Goal: Subscribe to service/newsletter

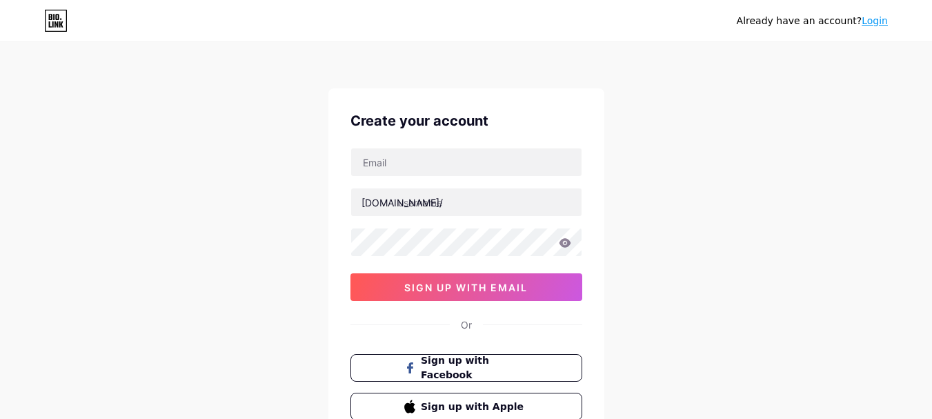
scroll to position [49, 0]
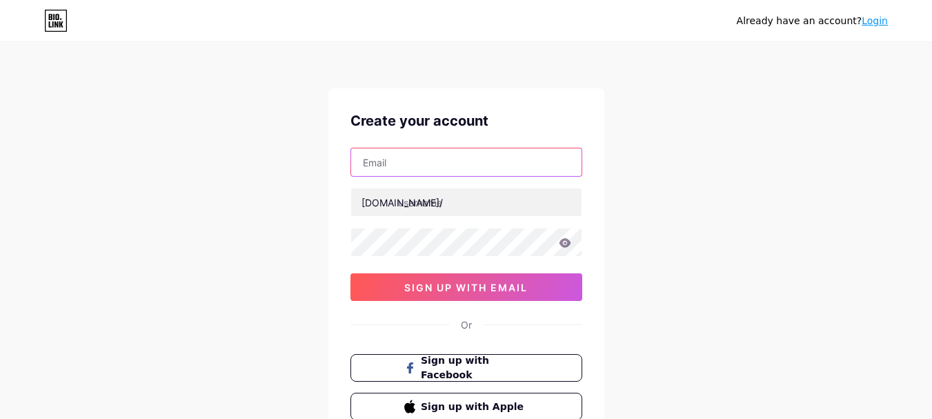
drag, startPoint x: 0, startPoint y: 0, endPoint x: 500, endPoint y: 173, distance: 529.2
click at [500, 173] on input "text" at bounding box center [466, 162] width 230 height 28
type input "[EMAIL_ADDRESS][DOMAIN_NAME]"
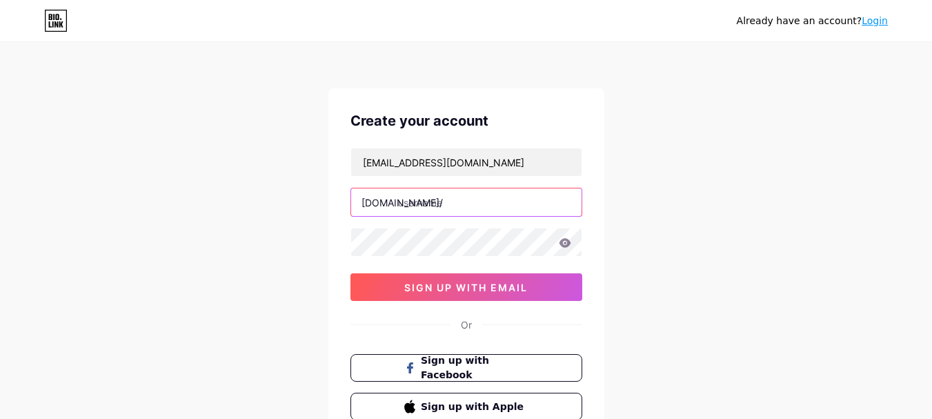
click at [428, 212] on input "text" at bounding box center [466, 202] width 230 height 28
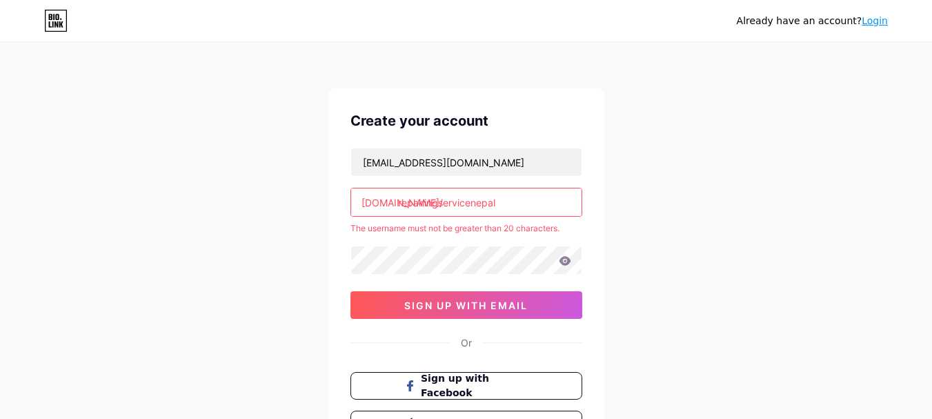
click at [529, 198] on input "repairingservicenepal" at bounding box center [466, 202] width 230 height 28
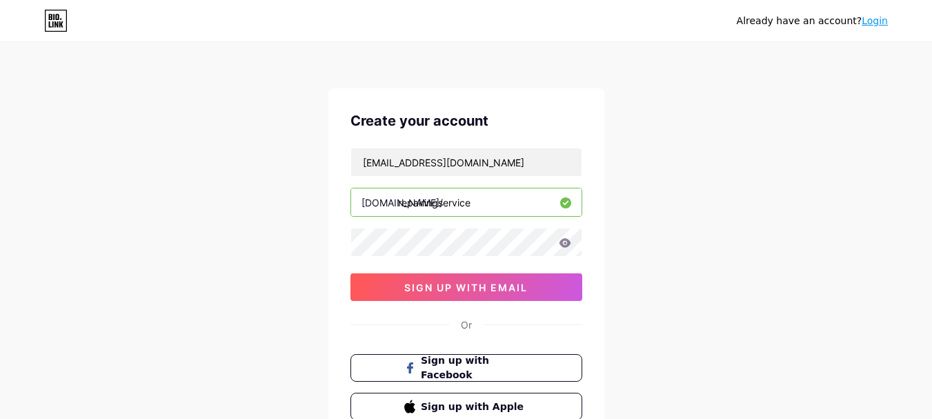
type input "repairingservice"
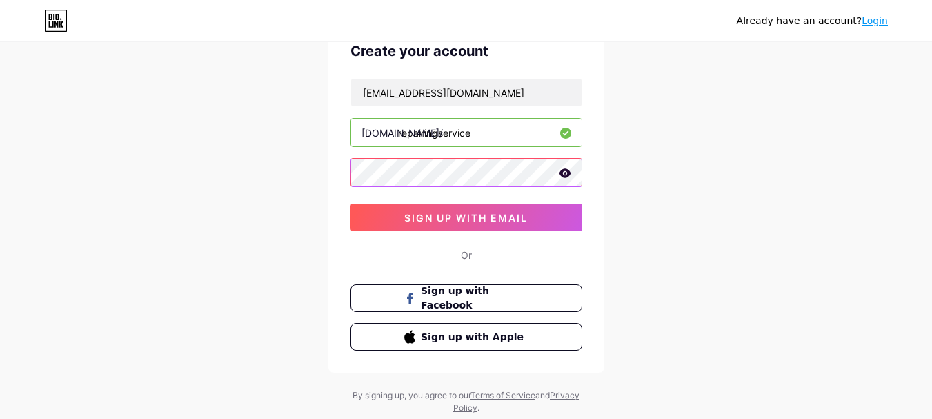
scroll to position [71, 0]
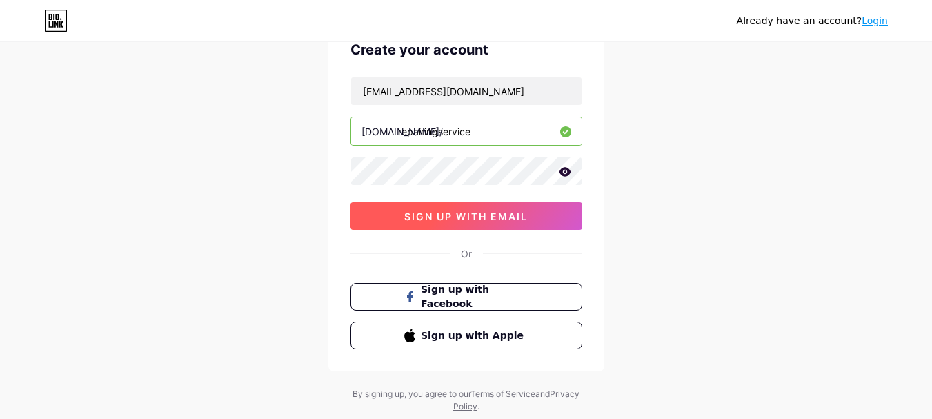
click at [517, 216] on span "sign up with email" at bounding box center [466, 216] width 124 height 12
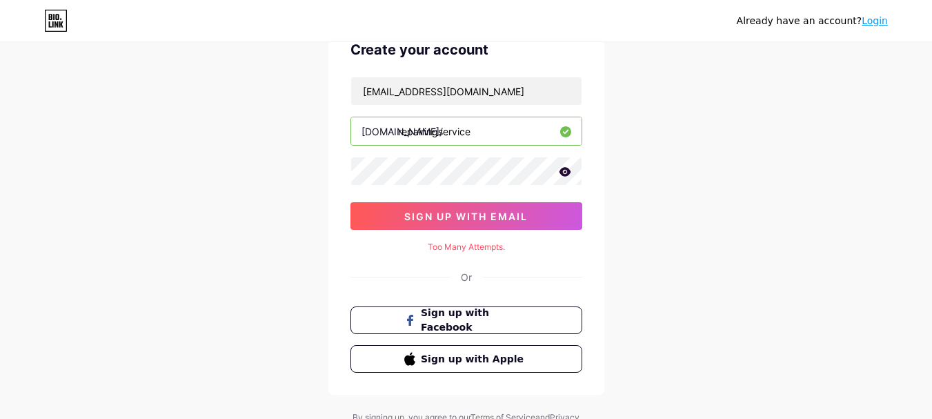
scroll to position [0, 0]
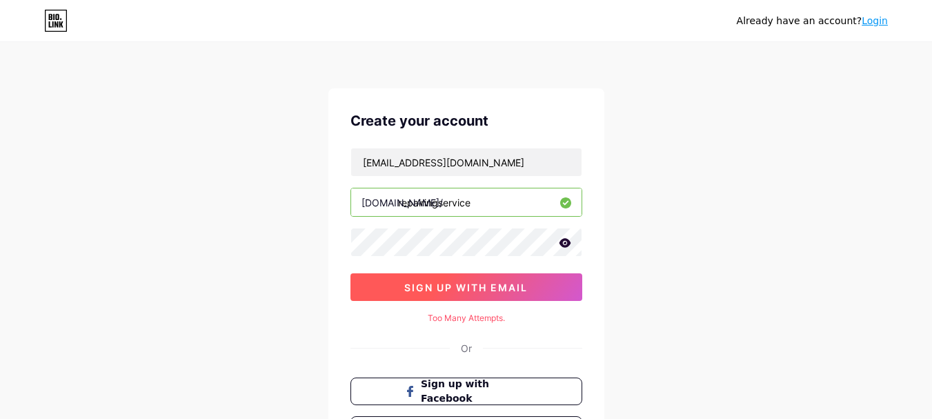
click at [506, 299] on button "sign up with email" at bounding box center [467, 287] width 232 height 28
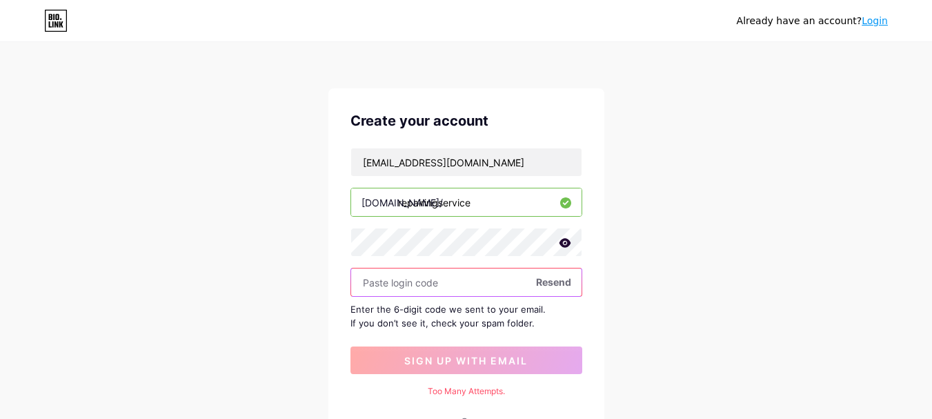
click at [411, 288] on input "text" at bounding box center [466, 282] width 230 height 28
paste input "521195"
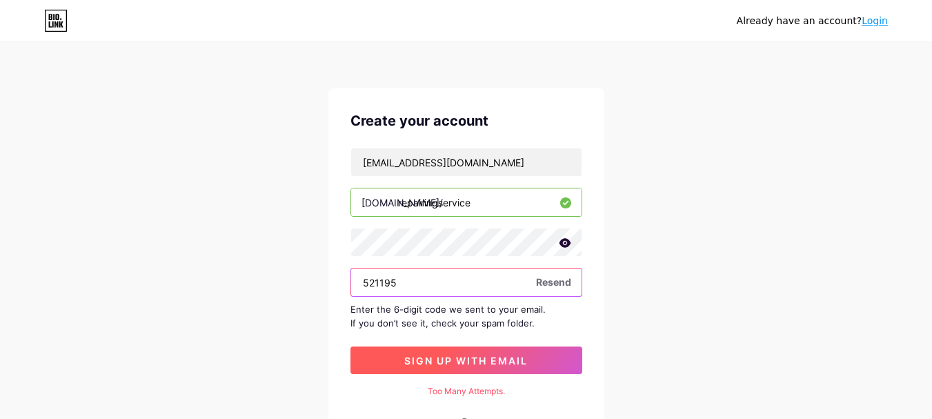
type input "521195"
click at [497, 372] on button "sign up with email" at bounding box center [467, 360] width 232 height 28
click at [474, 355] on span "sign up with email" at bounding box center [466, 361] width 124 height 12
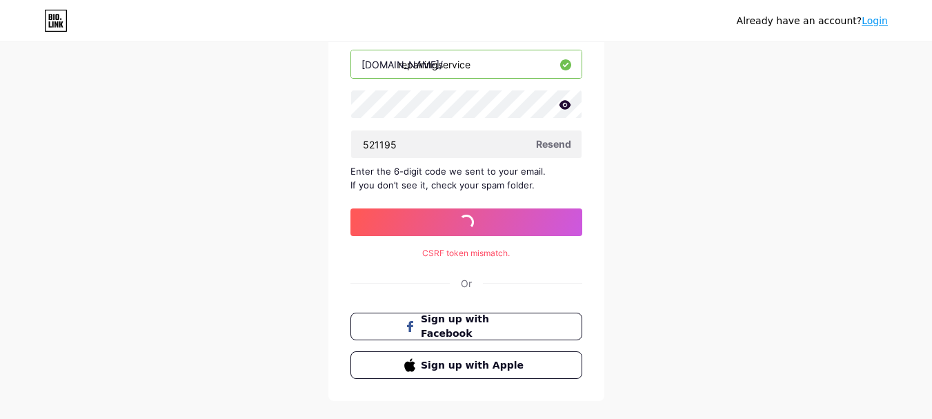
scroll to position [140, 0]
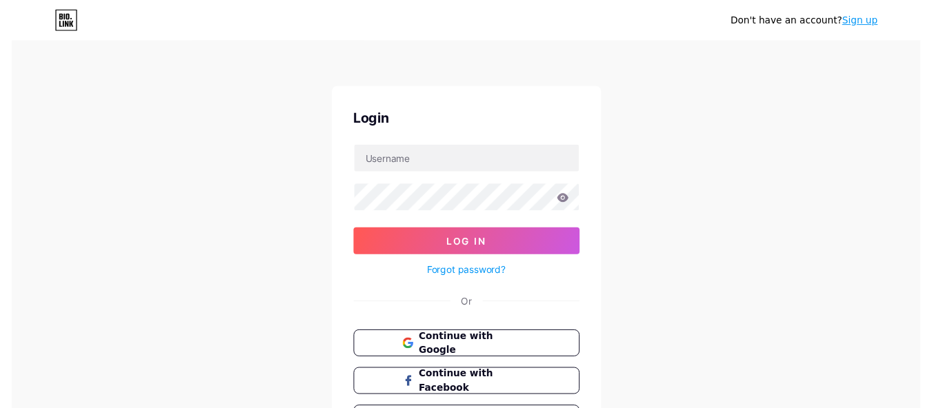
scroll to position [49, 0]
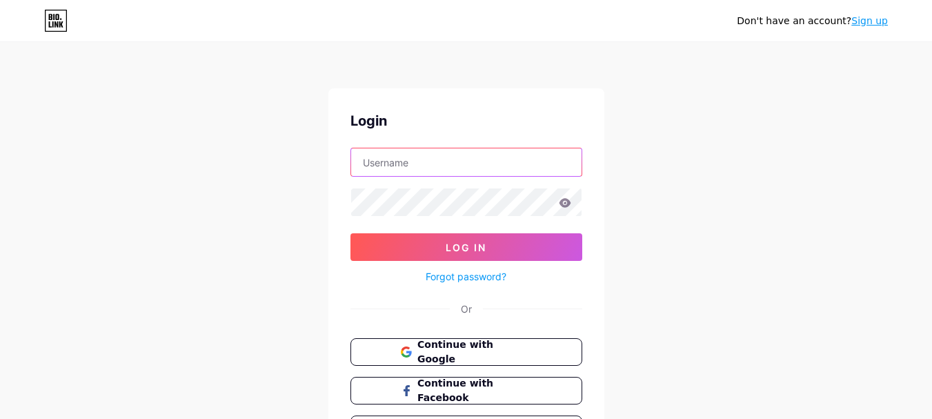
click at [428, 161] on input "text" at bounding box center [466, 162] width 230 height 28
type input "[EMAIL_ADDRESS][DOMAIN_NAME]"
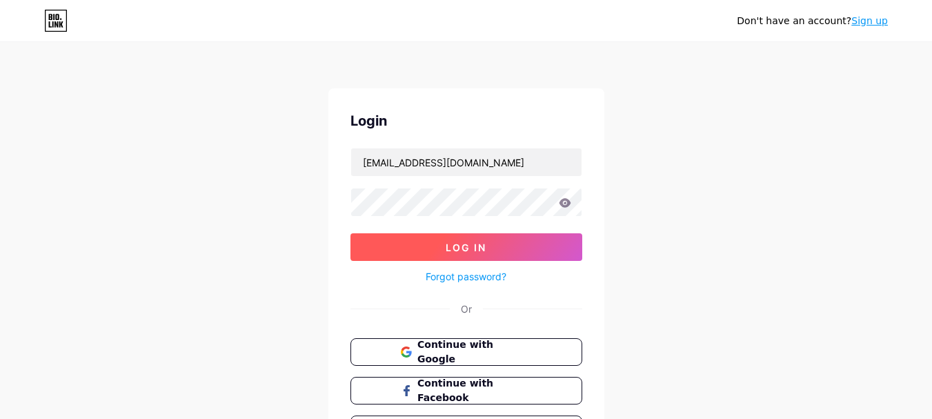
click at [446, 242] on span "Log In" at bounding box center [466, 248] width 41 height 12
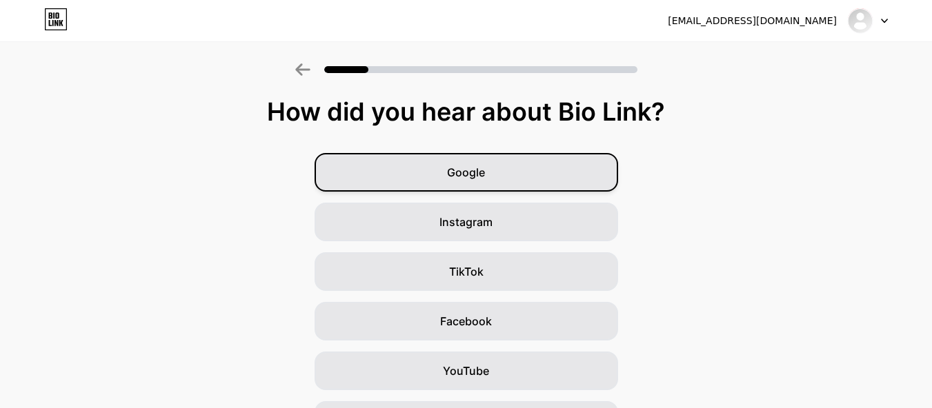
click at [471, 177] on span "Google" at bounding box center [466, 172] width 38 height 17
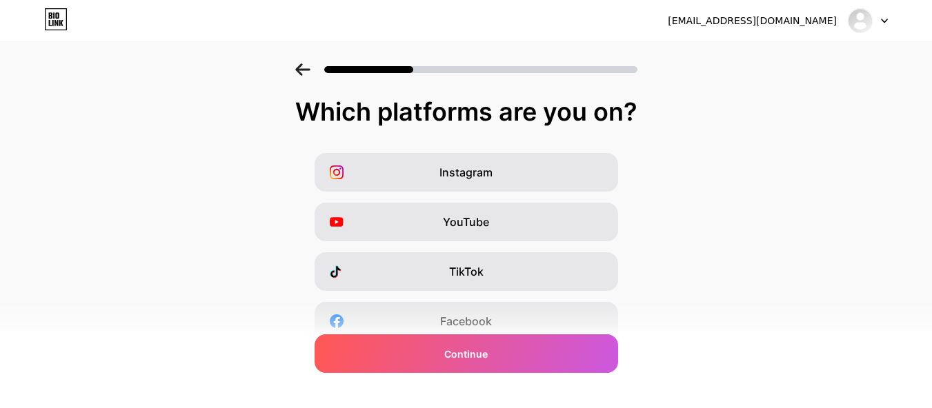
scroll to position [255, 0]
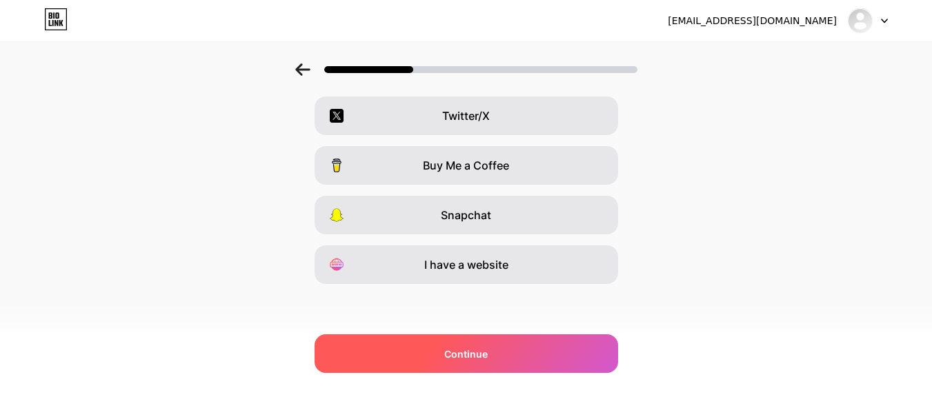
click at [475, 353] on span "Continue" at bounding box center [465, 354] width 43 height 14
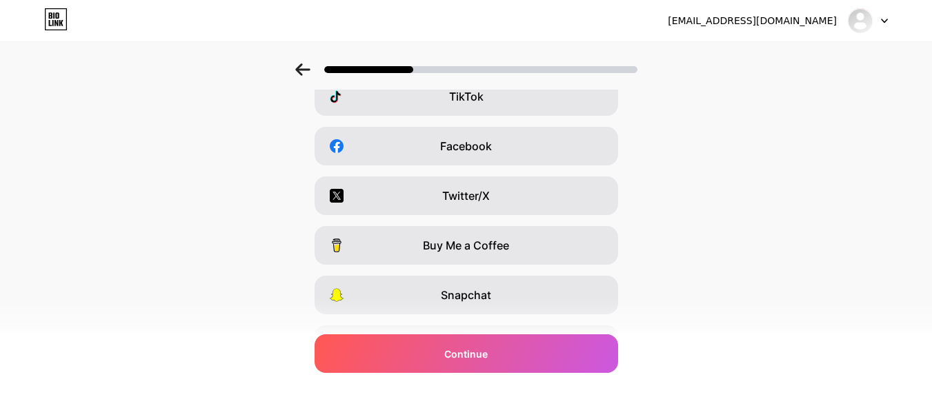
scroll to position [111, 7]
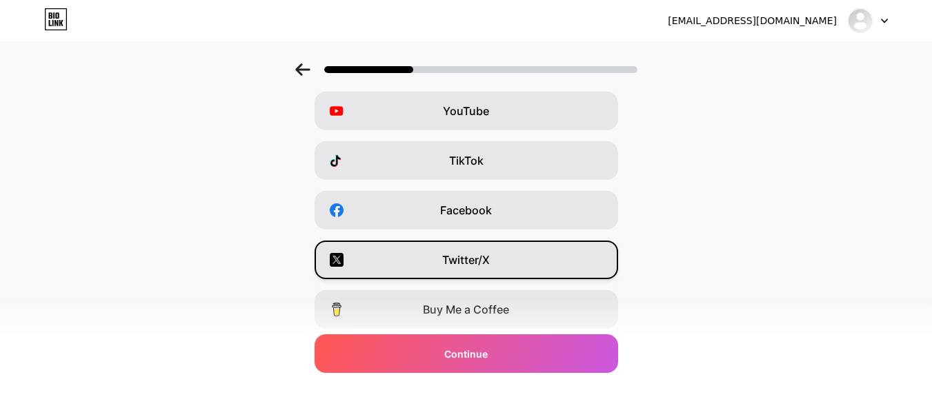
click at [478, 265] on span "Twitter/X" at bounding box center [466, 260] width 48 height 17
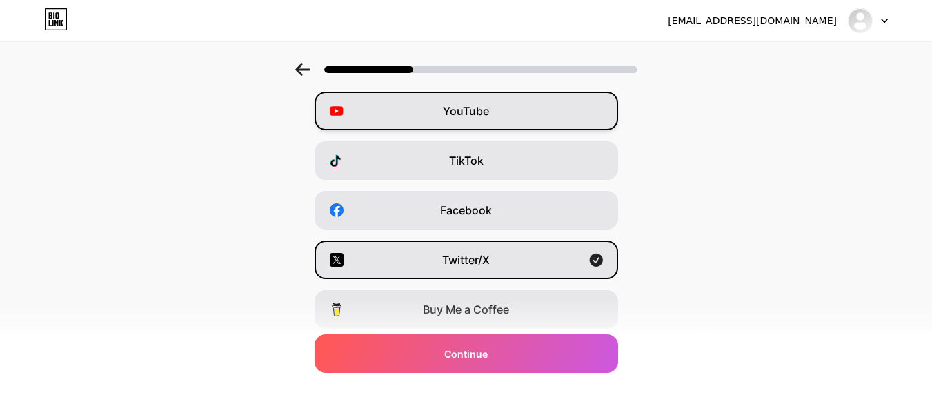
click at [471, 117] on span "YouTube" at bounding box center [466, 111] width 46 height 17
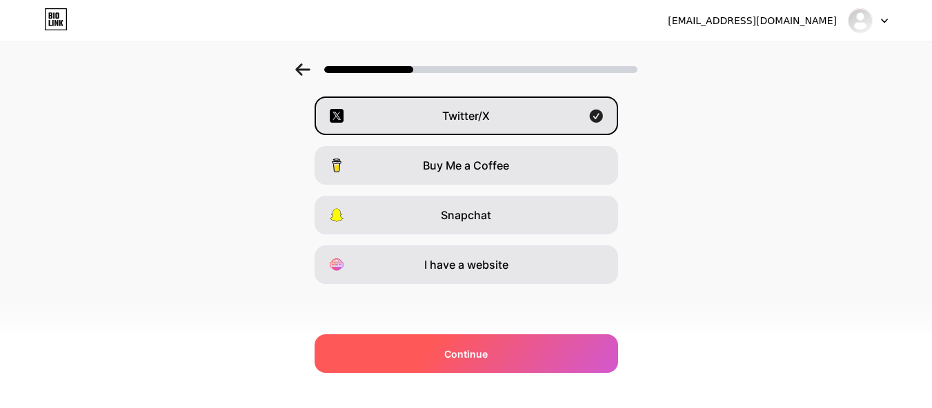
click at [459, 350] on span "Continue" at bounding box center [465, 354] width 43 height 14
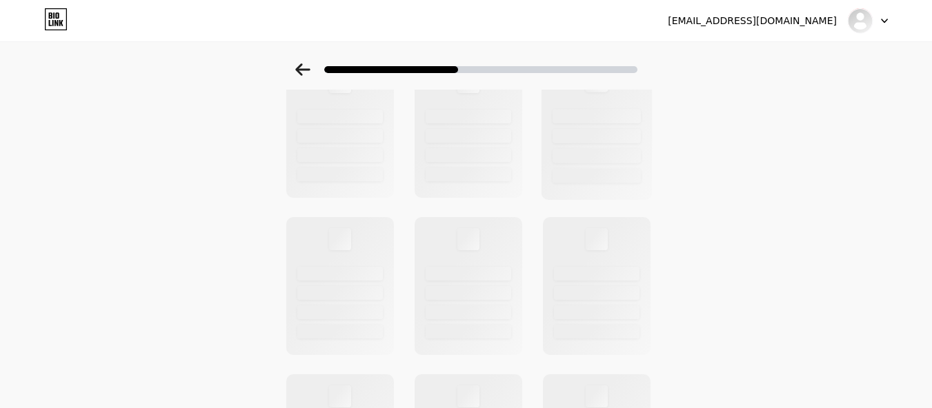
scroll to position [0, 10]
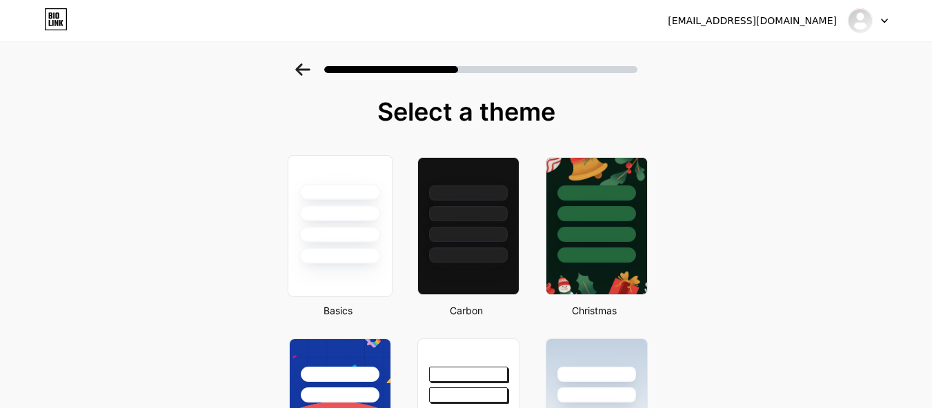
click at [345, 245] on div at bounding box center [340, 210] width 104 height 108
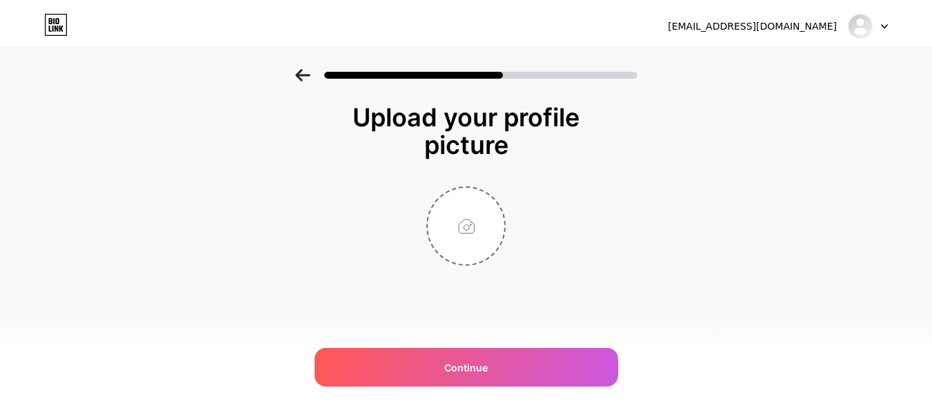
scroll to position [0, 0]
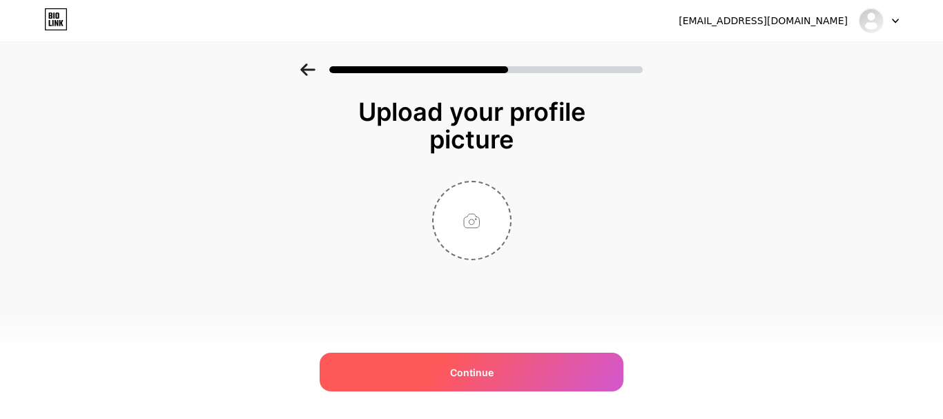
click at [489, 380] on div "Continue" at bounding box center [471, 372] width 304 height 39
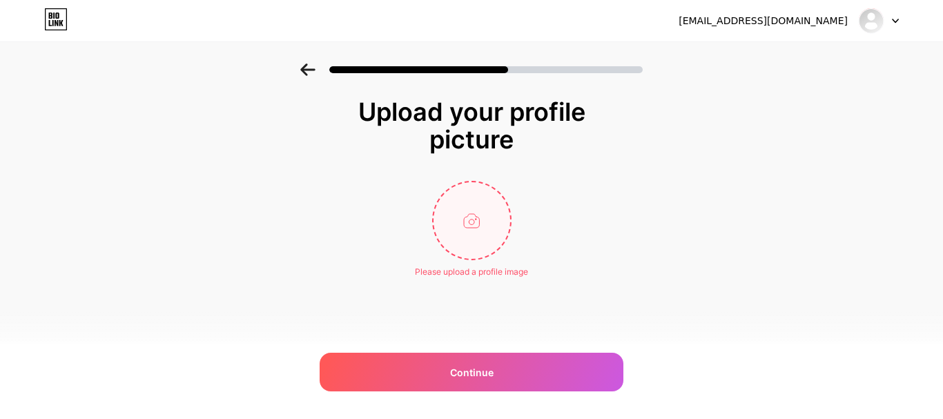
click at [486, 236] on input "file" at bounding box center [471, 220] width 77 height 77
type input "C:\fakepath\Repairing Service Nepal - Services.png"
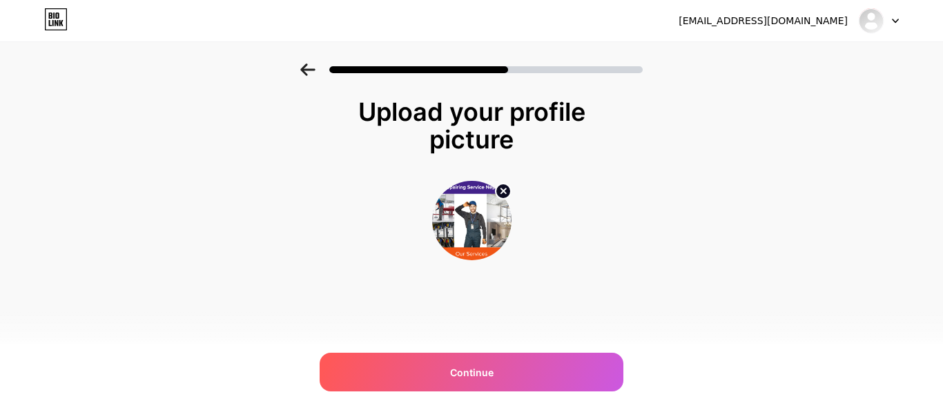
click at [503, 194] on circle at bounding box center [502, 191] width 15 height 15
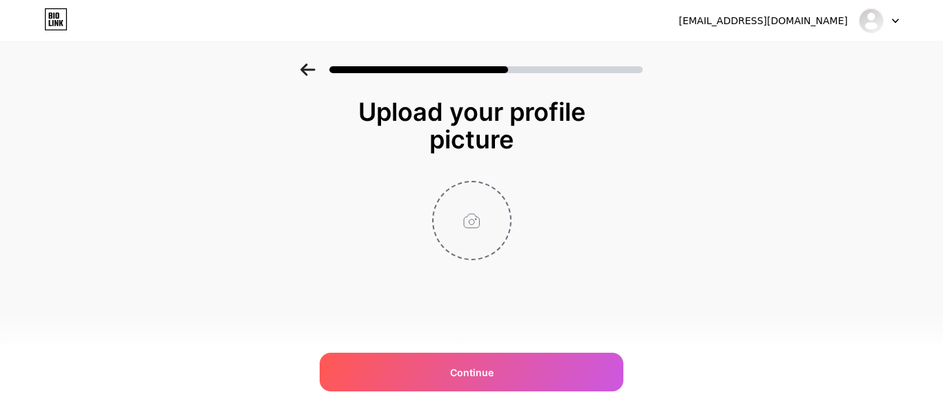
click at [464, 228] on input "file" at bounding box center [471, 220] width 77 height 77
type input "C:\fakepath\repairingservicenepal.png"
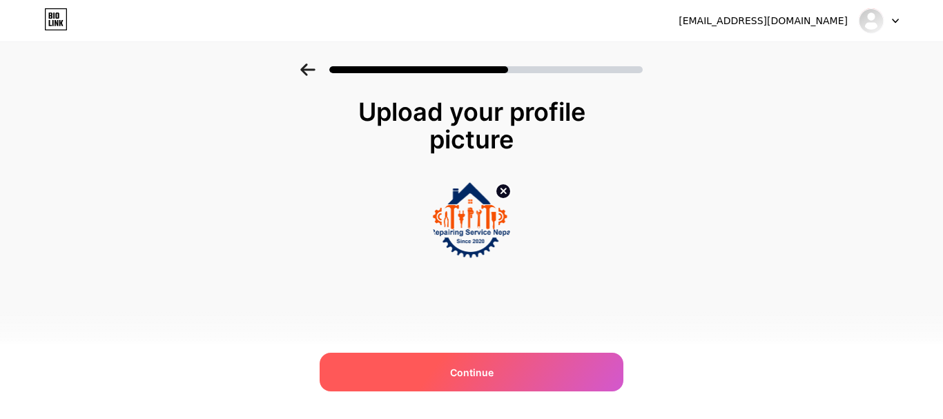
click at [481, 368] on span "Continue" at bounding box center [471, 372] width 43 height 14
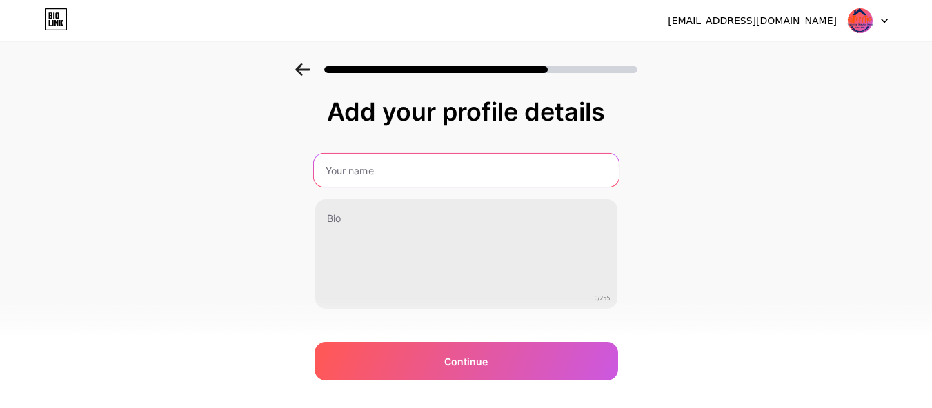
click at [464, 170] on input "text" at bounding box center [465, 170] width 305 height 33
click at [375, 173] on input "Repairing ServiceNepal" at bounding box center [465, 170] width 305 height 33
click at [411, 171] on input "Repairing Service Nepal" at bounding box center [465, 170] width 305 height 33
type input "Repairing Service Nepal"
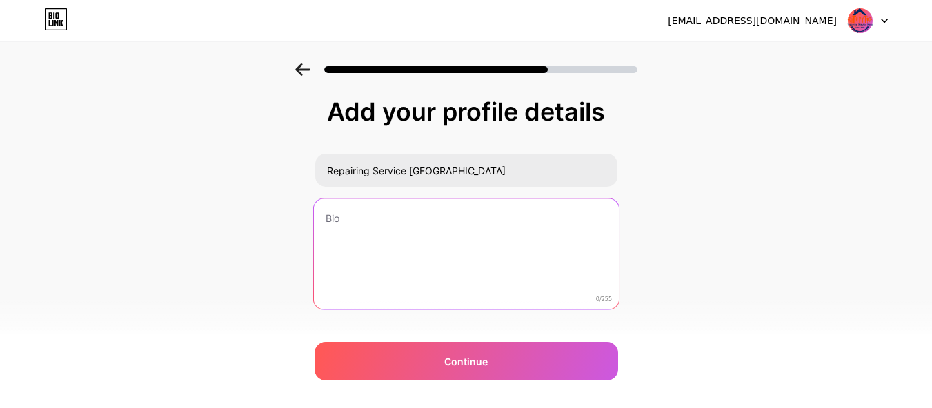
click at [432, 220] on textarea at bounding box center [465, 255] width 305 height 112
paste textarea "Repairing Service Nepal is one stop maintenance solution to the households and …"
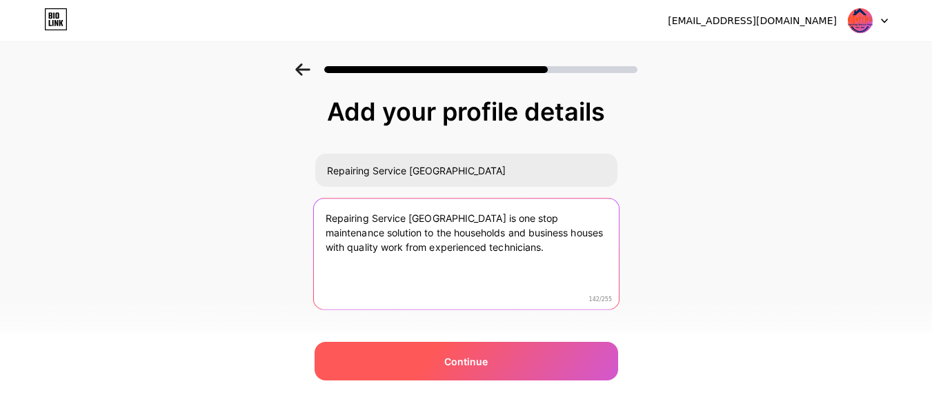
type textarea "Repairing Service Nepal is one stop maintenance solution to the households and …"
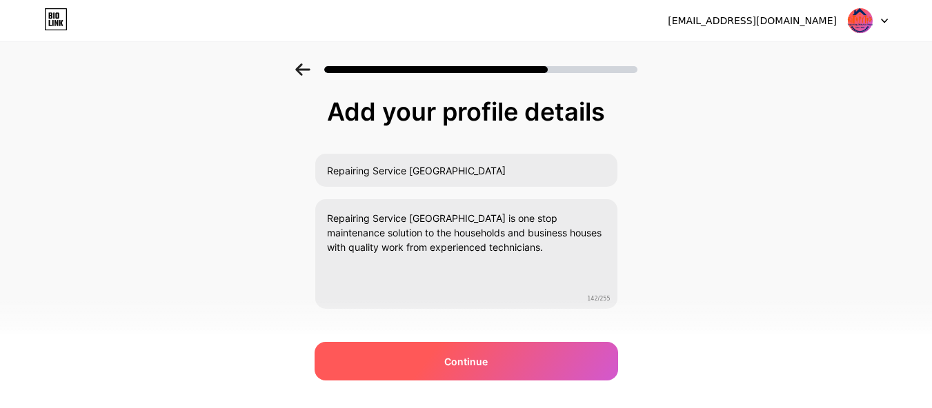
click at [451, 359] on span "Continue" at bounding box center [465, 362] width 43 height 14
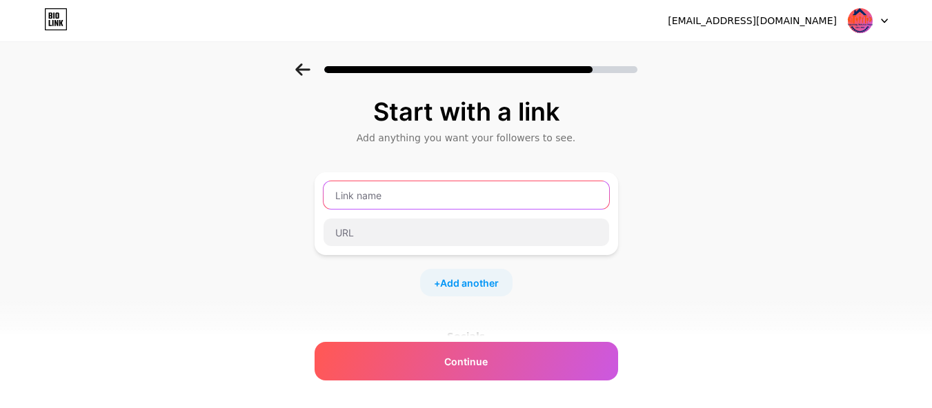
click at [405, 205] on input "text" at bounding box center [467, 195] width 286 height 28
click at [509, 192] on input "text" at bounding box center [467, 195] width 286 height 28
paste input "https://repairingservicenepal.com/"
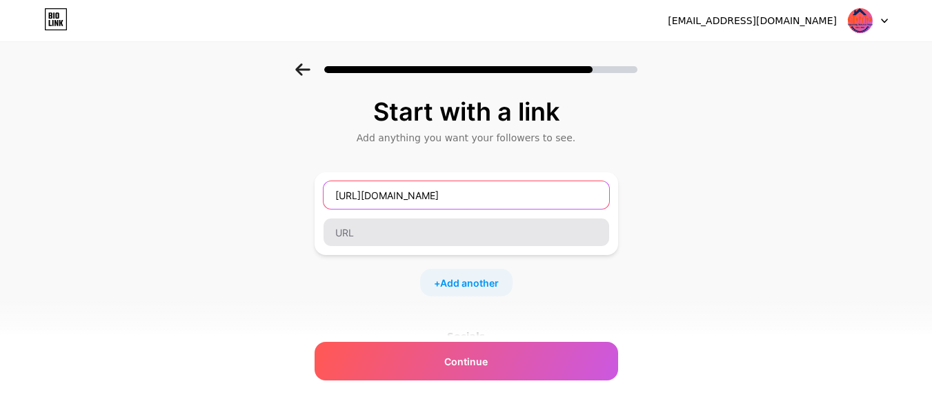
type input "https://repairingservicenepal.com/"
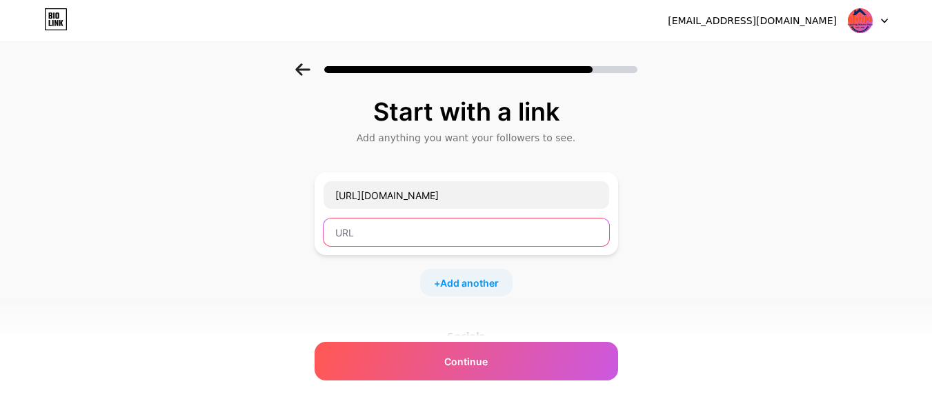
click at [433, 228] on input "text" at bounding box center [467, 233] width 286 height 28
paste input "https://repairingservicenepal.com/"
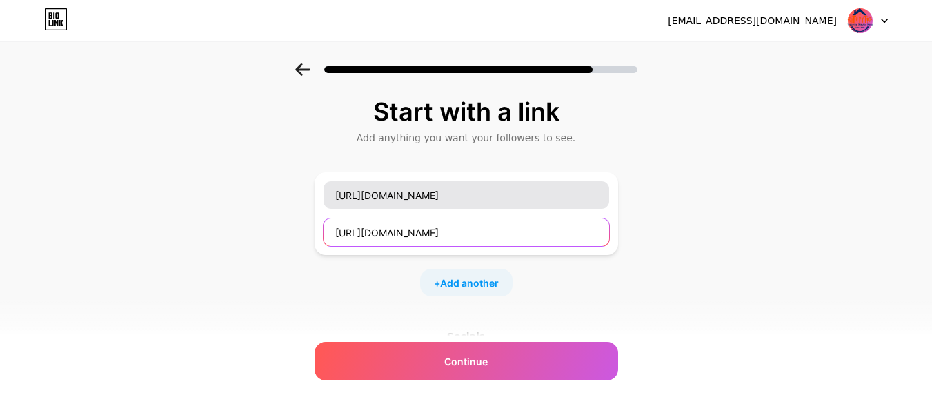
type input "https://repairingservicenepal.com/"
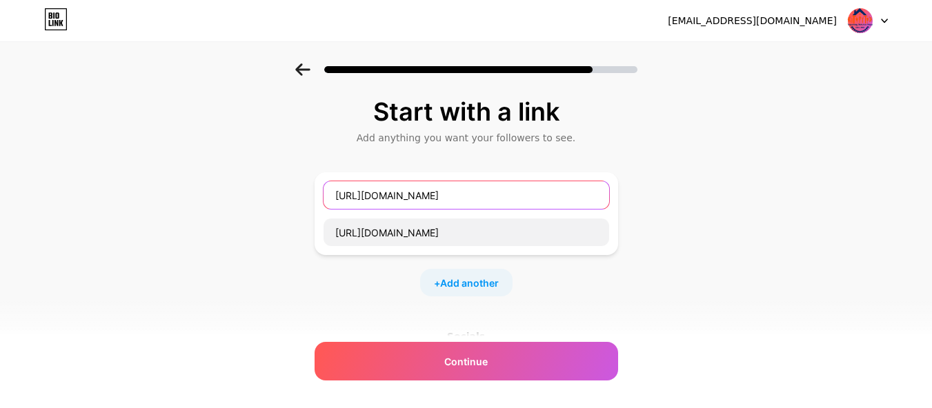
click at [529, 202] on input "https://repairingservicenepal.com/" at bounding box center [467, 195] width 286 height 28
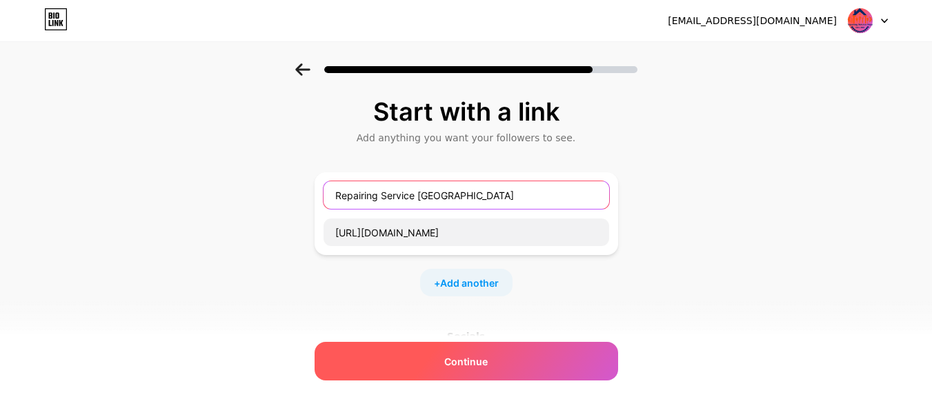
type input "Repairing Service Nepal"
click at [541, 360] on div "Continue" at bounding box center [467, 361] width 304 height 39
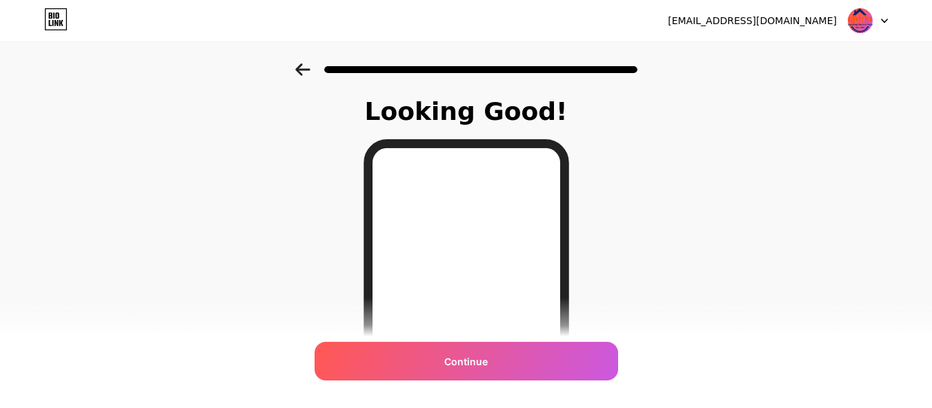
click at [541, 360] on div "Continue" at bounding box center [467, 361] width 304 height 39
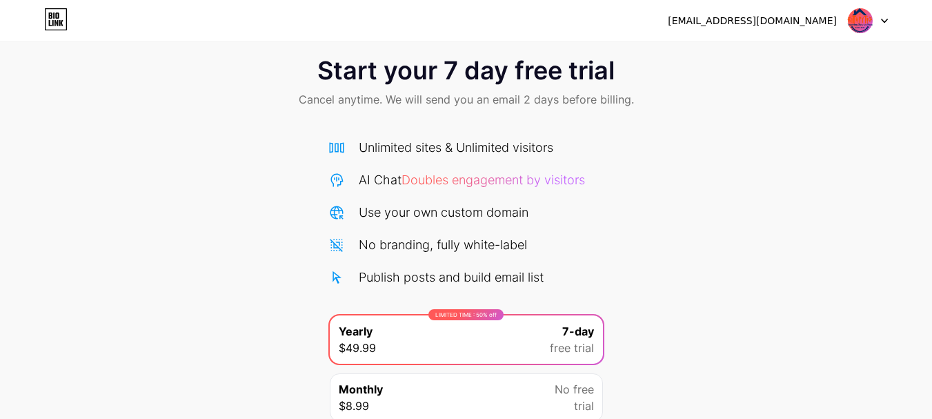
scroll to position [20, 0]
click at [845, 32] on div "[EMAIL_ADDRESS][DOMAIN_NAME]" at bounding box center [778, 20] width 220 height 25
click at [871, 28] on img at bounding box center [860, 21] width 26 height 26
click at [780, 24] on div "[EMAIL_ADDRESS][DOMAIN_NAME]" at bounding box center [752, 21] width 169 height 14
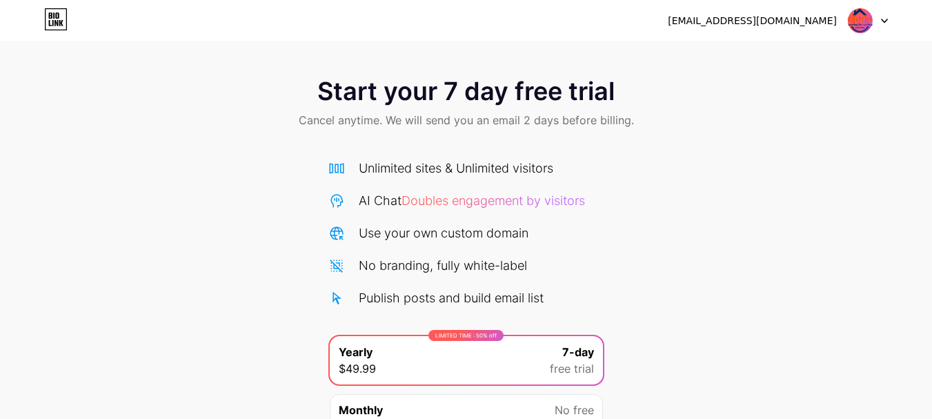
click at [62, 14] on icon at bounding box center [55, 19] width 23 height 22
click at [60, 35] on div "royaljaynath@gmail.com Logout" at bounding box center [466, 20] width 932 height 41
click at [55, 29] on icon at bounding box center [55, 19] width 23 height 22
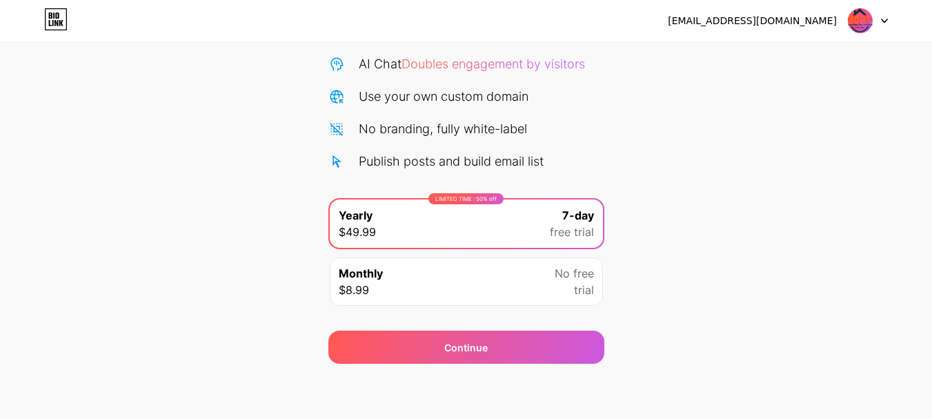
scroll to position [90, 0]
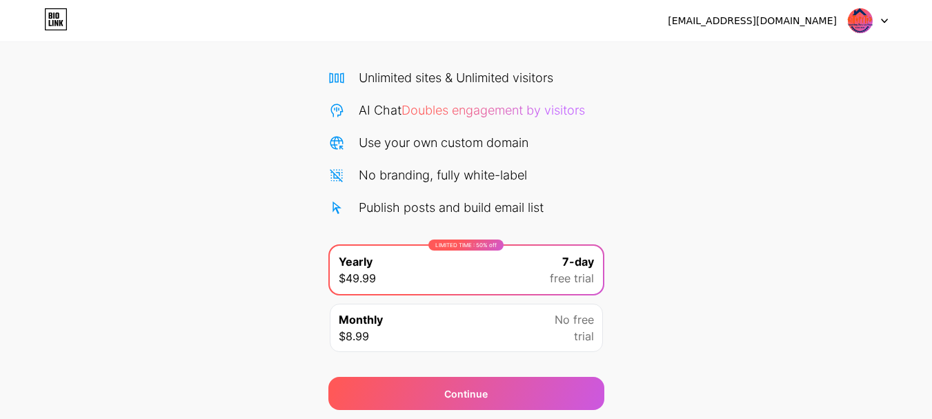
click at [490, 115] on span "Doubles engagement by visitors" at bounding box center [494, 110] width 184 height 14
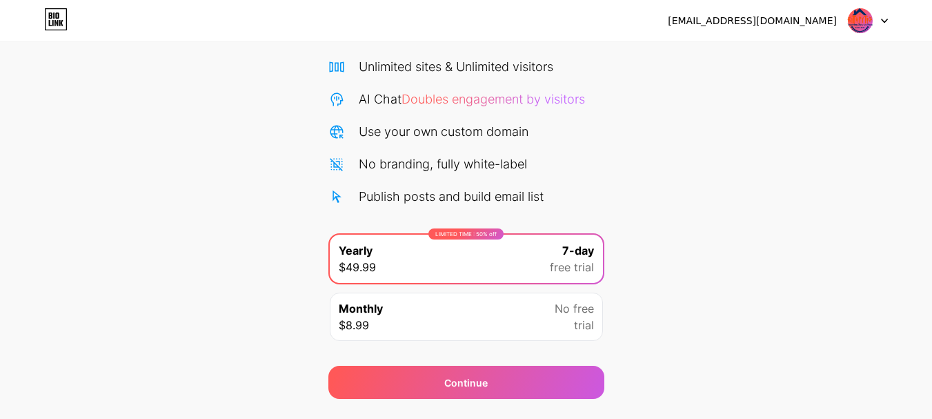
scroll to position [137, 0]
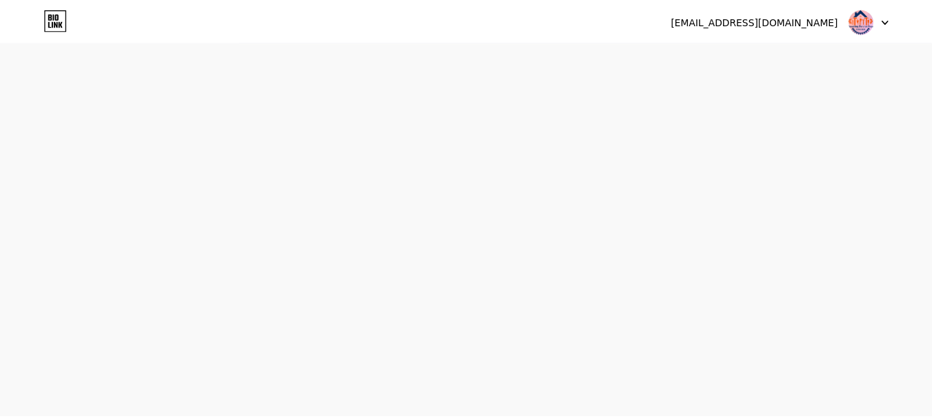
scroll to position [49, 0]
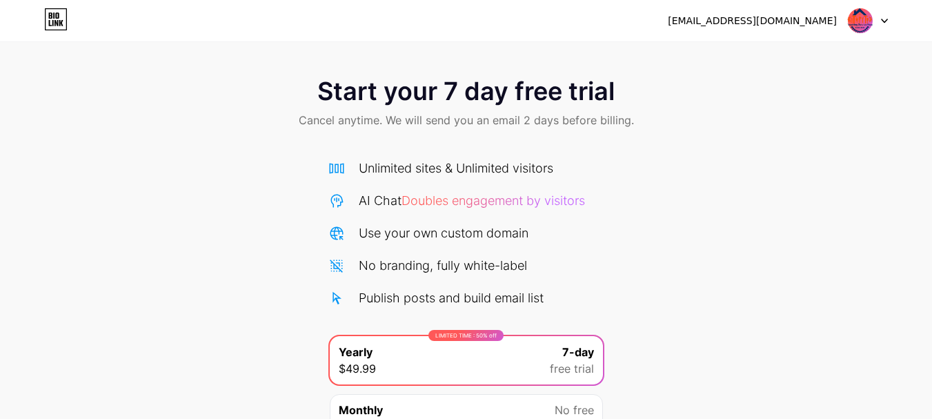
click at [826, 14] on div "[EMAIL_ADDRESS][DOMAIN_NAME]" at bounding box center [752, 21] width 169 height 14
click at [899, 22] on div "[EMAIL_ADDRESS][DOMAIN_NAME] Logout" at bounding box center [466, 20] width 932 height 25
click at [889, 19] on div "[EMAIL_ADDRESS][DOMAIN_NAME] Logout" at bounding box center [466, 20] width 932 height 25
click at [886, 19] on icon at bounding box center [884, 21] width 7 height 5
click at [483, 15] on div "[EMAIL_ADDRESS][DOMAIN_NAME] Logout" at bounding box center [466, 20] width 932 height 25
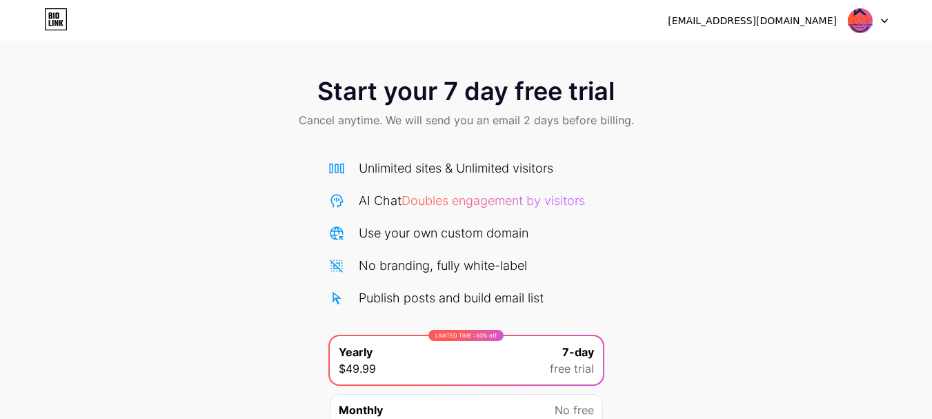
scroll to position [137, 0]
